Goal: Task Accomplishment & Management: Use online tool/utility

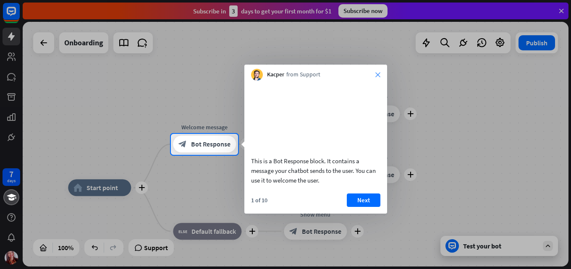
click at [377, 73] on icon "close" at bounding box center [377, 74] width 5 height 5
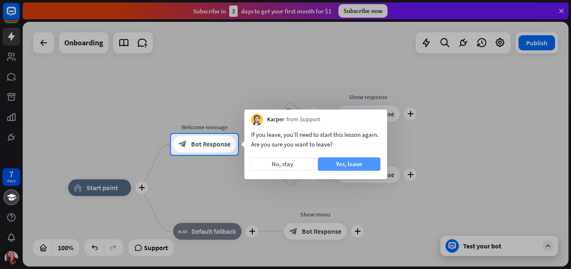
click at [349, 165] on button "Yes, leave" at bounding box center [349, 163] width 63 height 13
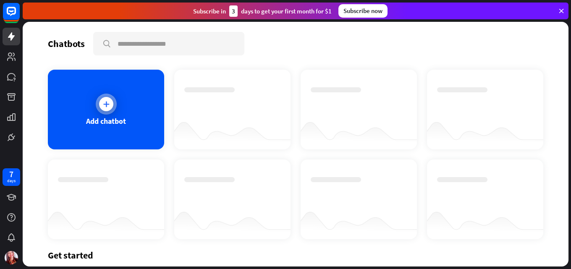
click at [107, 101] on icon at bounding box center [106, 104] width 8 height 8
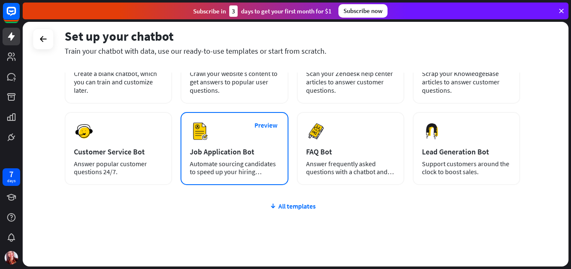
scroll to position [84, 0]
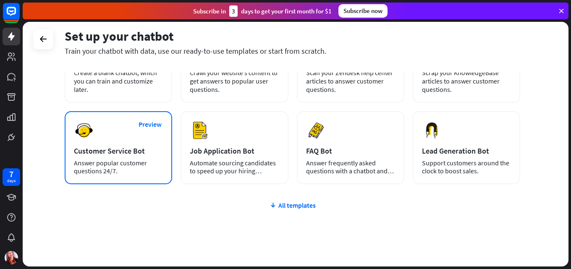
click at [114, 167] on div "Answer popular customer questions 24/7." at bounding box center [118, 167] width 89 height 16
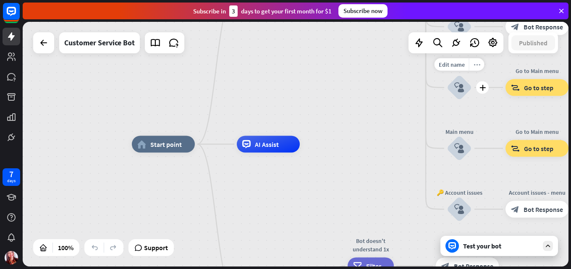
click at [473, 65] on div "more_horiz" at bounding box center [477, 64] width 16 height 13
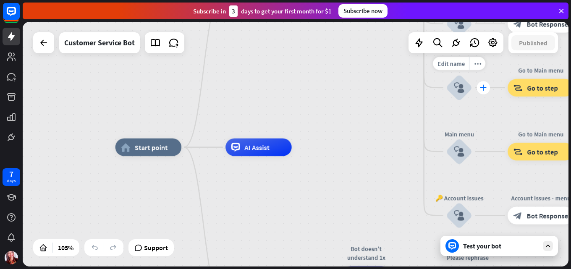
click at [482, 91] on div "plus" at bounding box center [483, 87] width 13 height 13
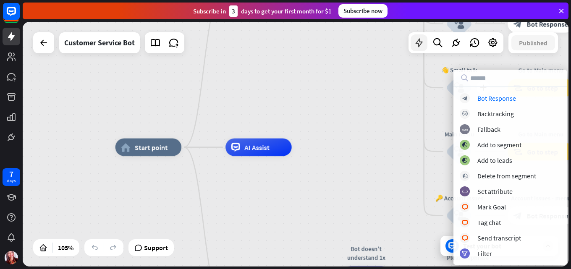
click at [417, 47] on icon at bounding box center [418, 42] width 11 height 11
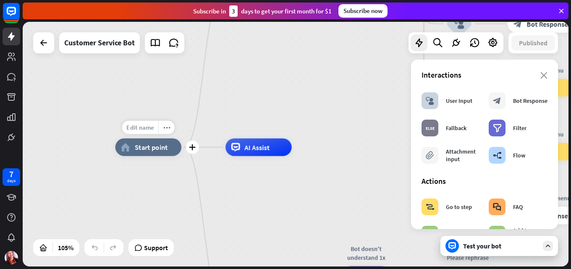
click at [146, 127] on span "Edit name" at bounding box center [139, 127] width 27 height 8
click at [172, 128] on input "text" at bounding box center [149, 128] width 62 height 12
type input "******"
click at [178, 153] on div "****** plus home_2 Start point Welcome message block_bot_response Bot Response …" at bounding box center [296, 144] width 546 height 245
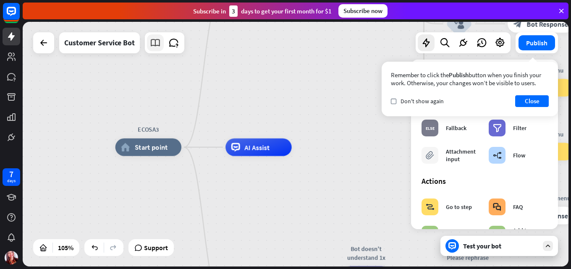
click at [157, 41] on icon at bounding box center [155, 42] width 11 height 11
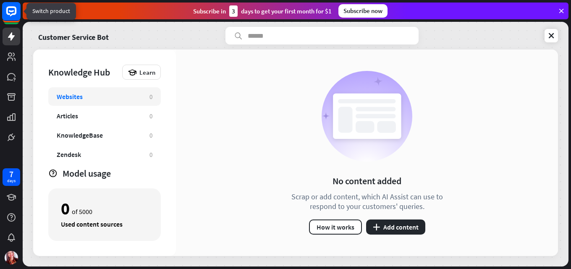
click at [8, 16] on rect at bounding box center [11, 11] width 18 height 18
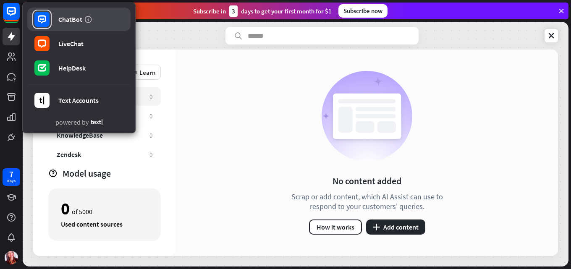
click at [73, 15] on link "ChatBot" at bounding box center [78, 20] width 103 height 24
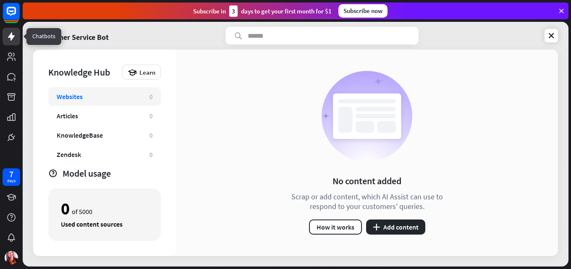
click at [15, 40] on icon at bounding box center [11, 36] width 10 height 10
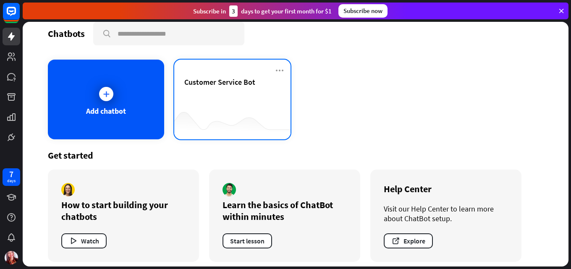
scroll to position [16, 0]
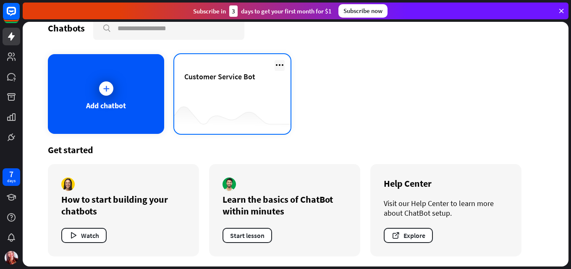
click at [276, 65] on icon at bounding box center [279, 65] width 10 height 10
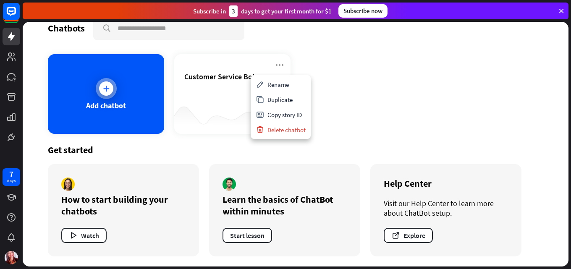
click at [108, 89] on icon at bounding box center [106, 88] width 8 height 8
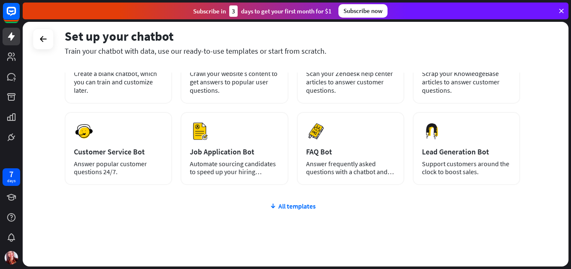
scroll to position [84, 0]
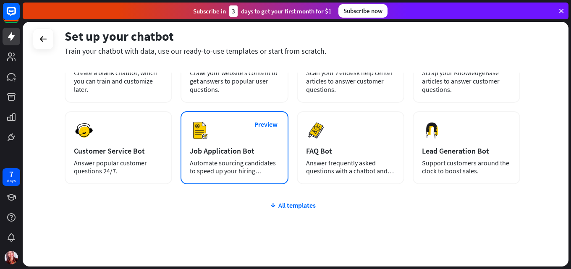
click at [213, 142] on div "Preview Job Application Bot Automate sourcing candidates to speed up your hirin…" at bounding box center [233, 147] width 107 height 73
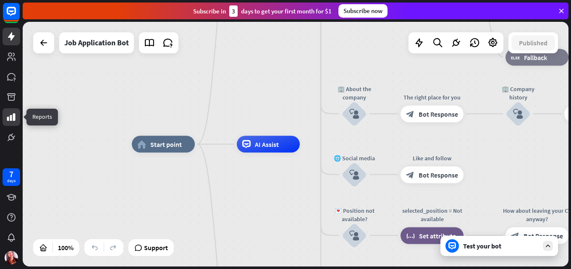
click at [14, 112] on link at bounding box center [12, 117] width 18 height 18
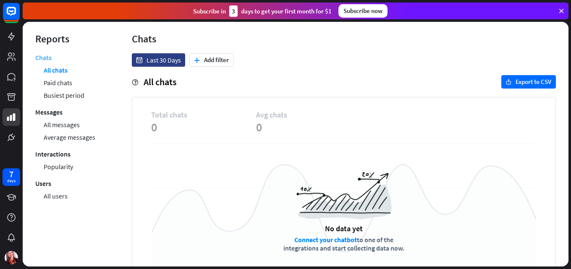
click at [47, 59] on link "Chats" at bounding box center [43, 58] width 16 height 10
click at [57, 71] on link "All chats" at bounding box center [56, 70] width 24 height 13
click at [68, 84] on link "Paid chats" at bounding box center [58, 82] width 29 height 13
click at [61, 127] on link "All messages" at bounding box center [62, 124] width 36 height 13
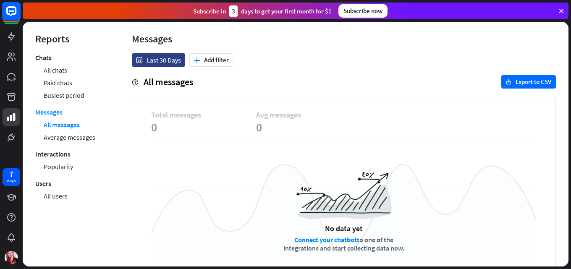
click at [10, 13] on icon at bounding box center [11, 11] width 10 height 10
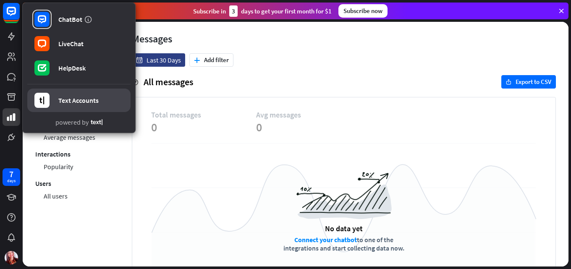
click at [85, 100] on div "Text Accounts" at bounding box center [78, 100] width 40 height 8
